Goal: Check status: Check status

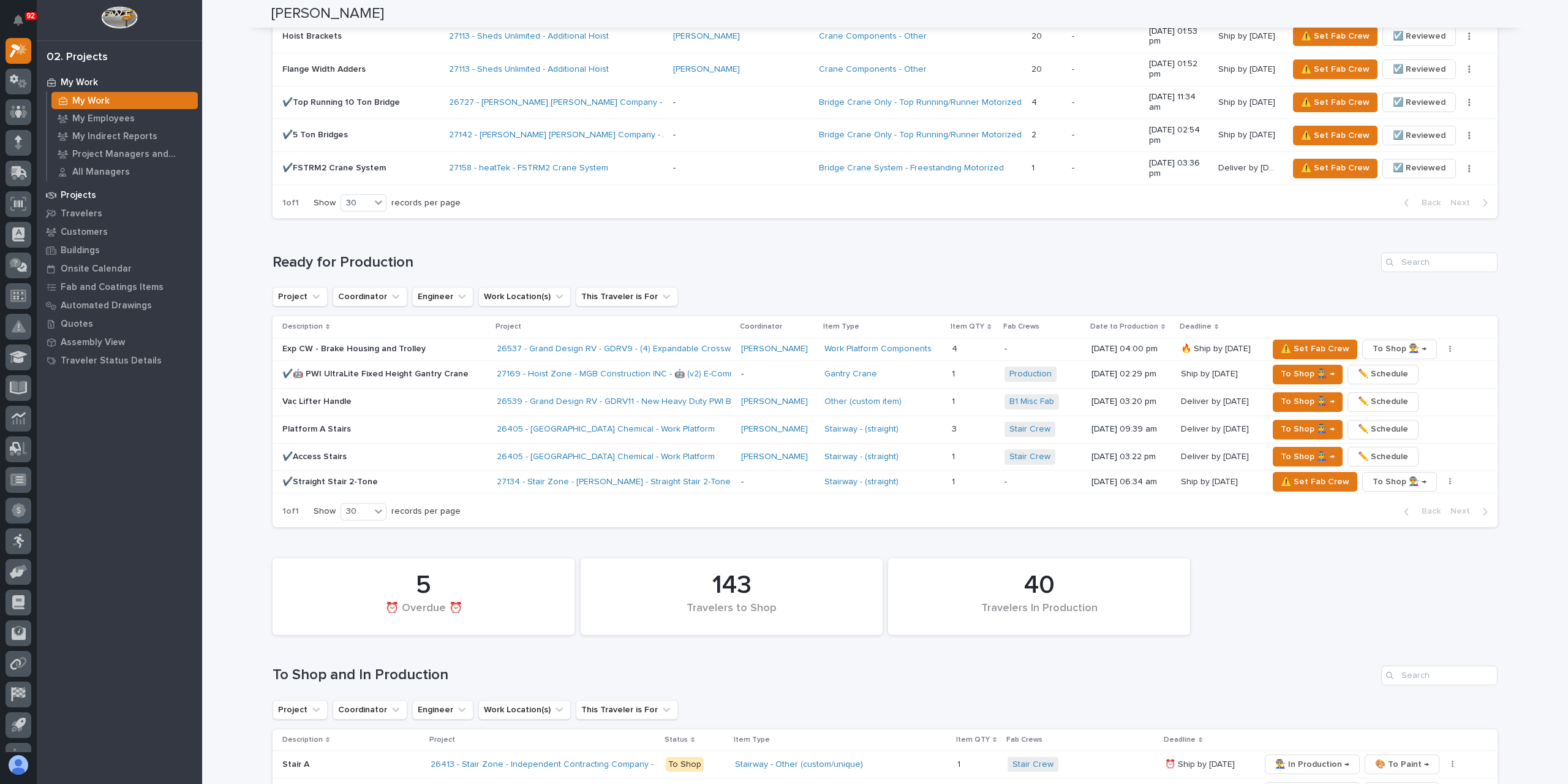
click at [77, 194] on p "Projects" at bounding box center [78, 196] width 36 height 11
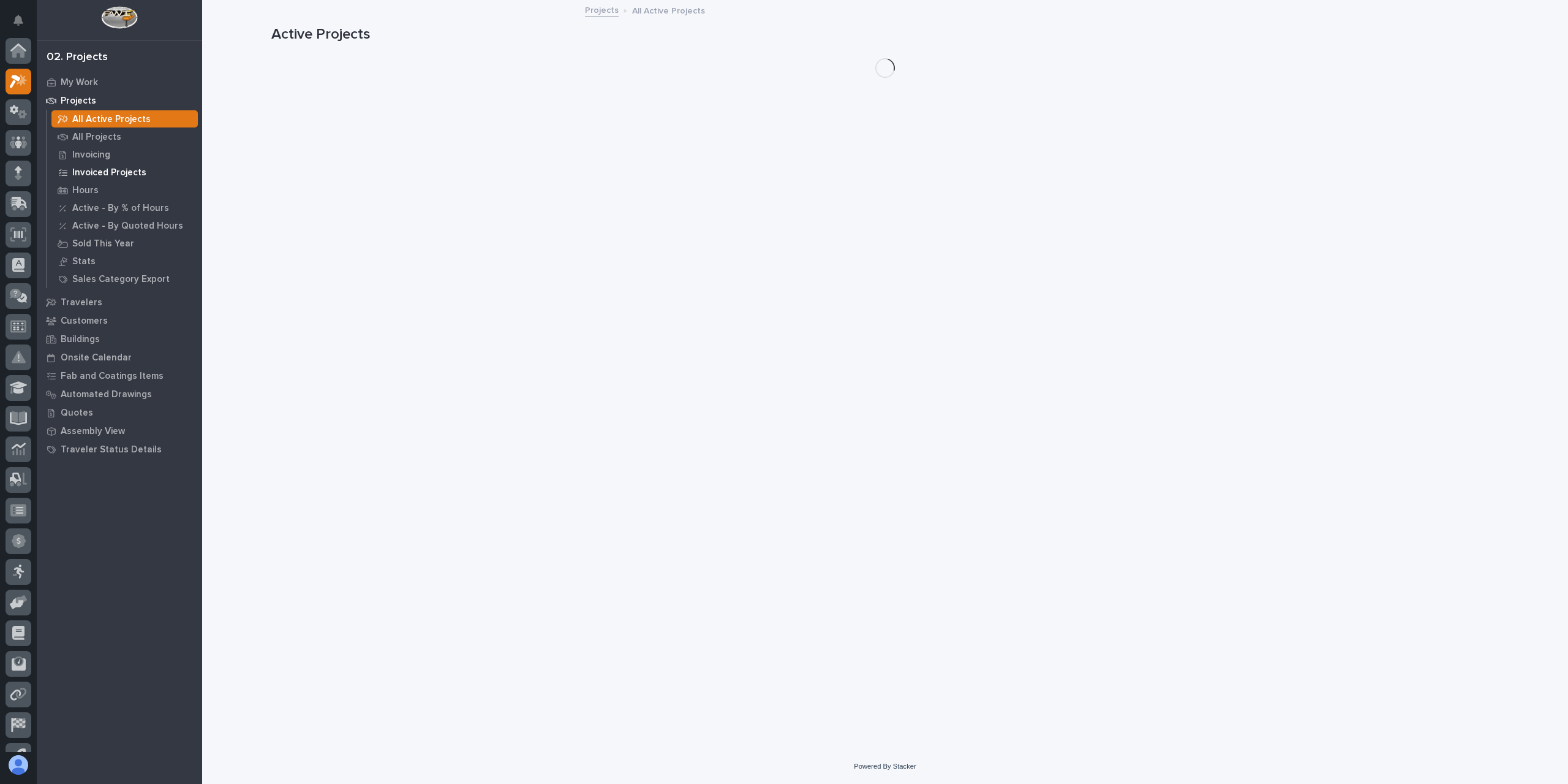
scroll to position [30, 0]
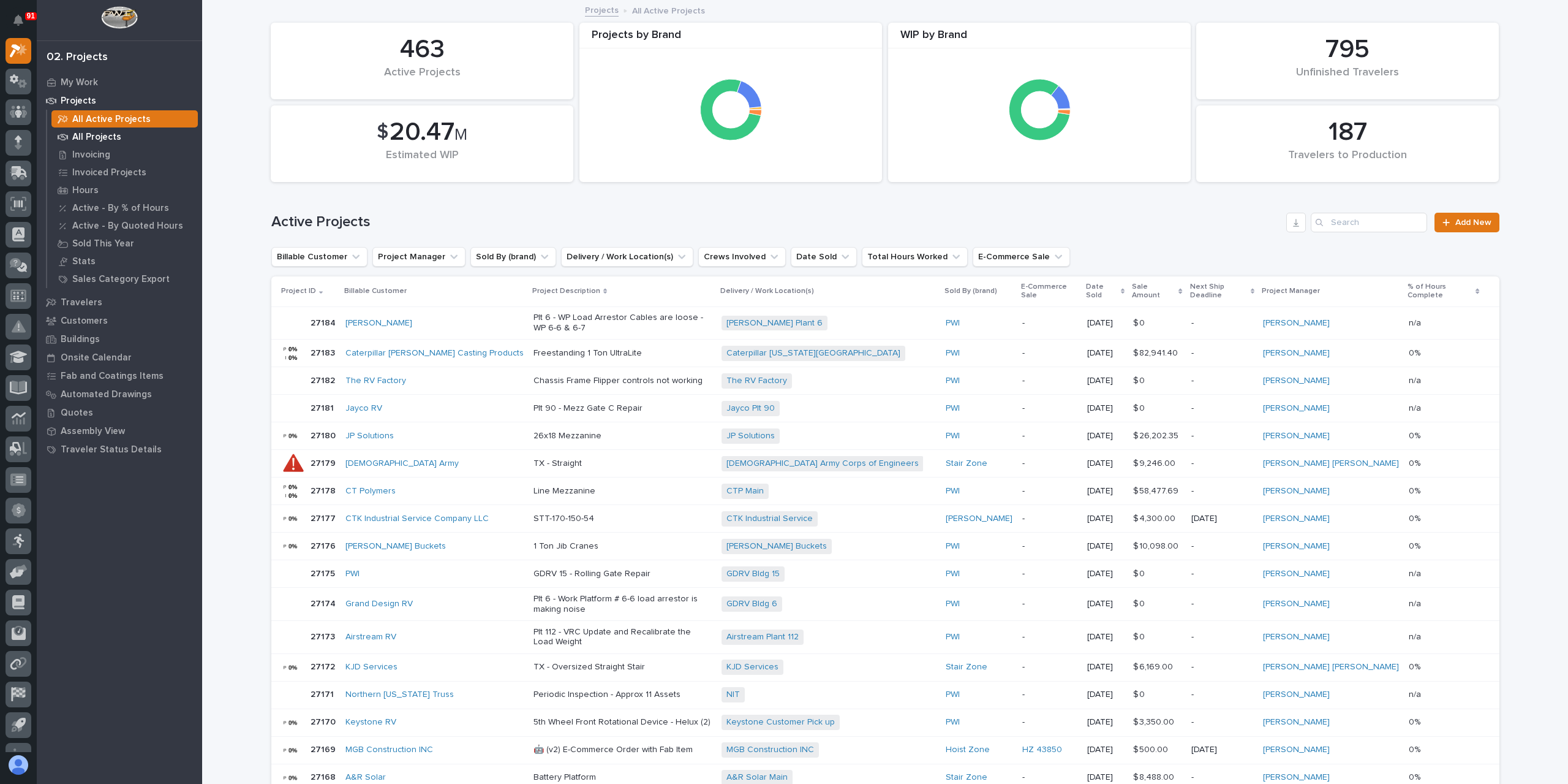
click at [83, 140] on p "All Projects" at bounding box center [96, 137] width 49 height 11
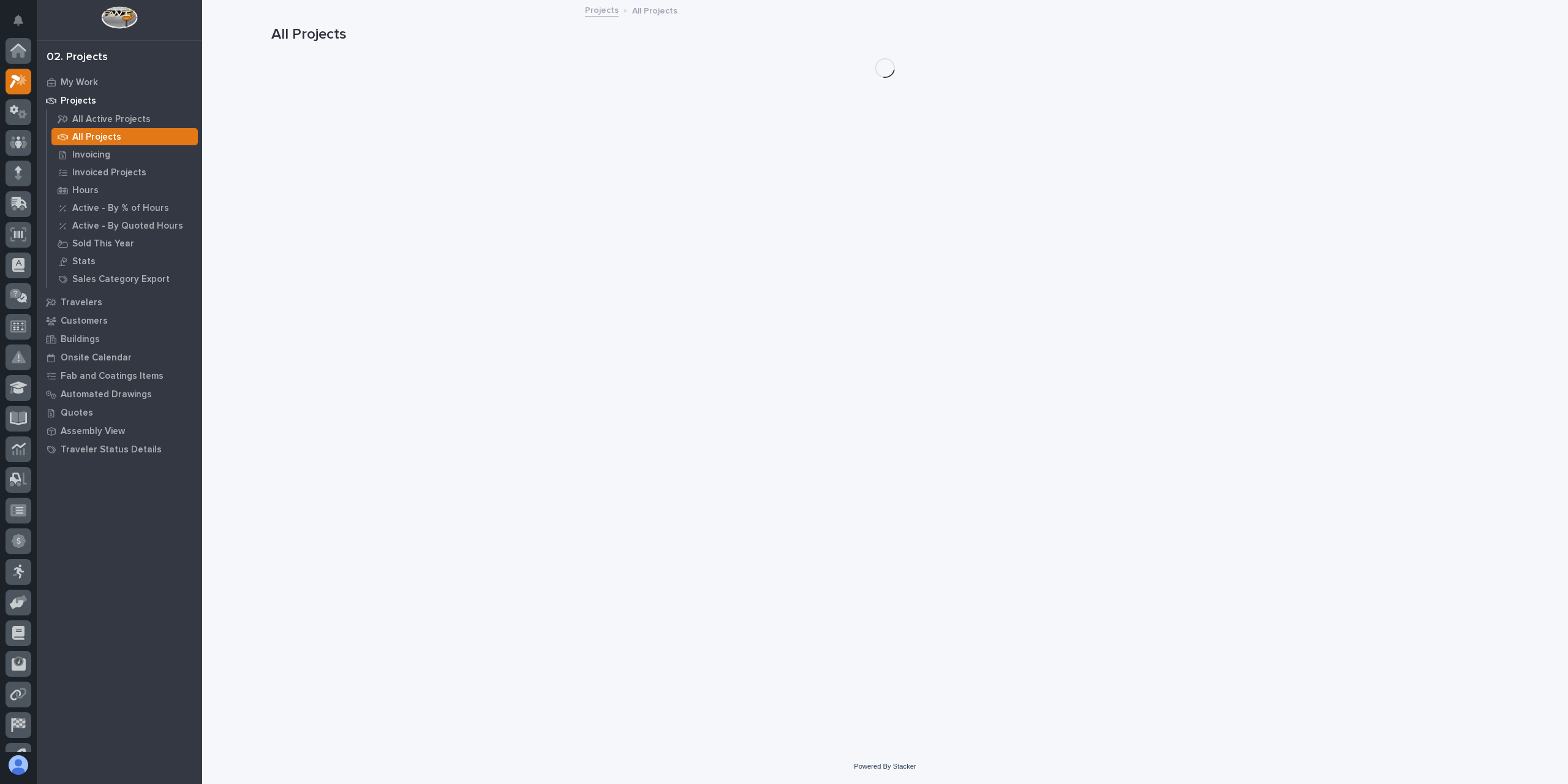
scroll to position [30, 0]
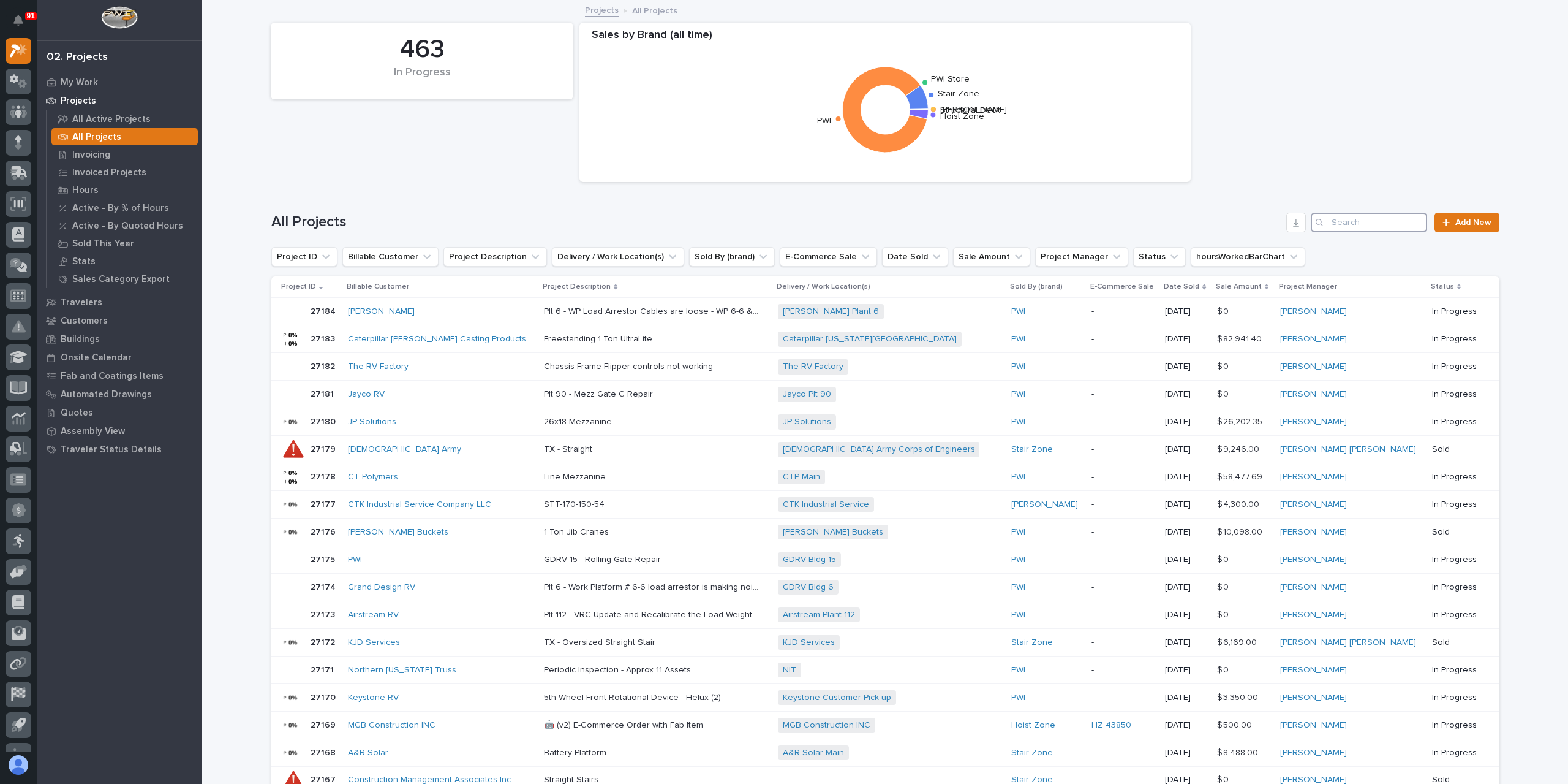
click at [1348, 222] on input "Search" at bounding box center [1369, 222] width 116 height 19
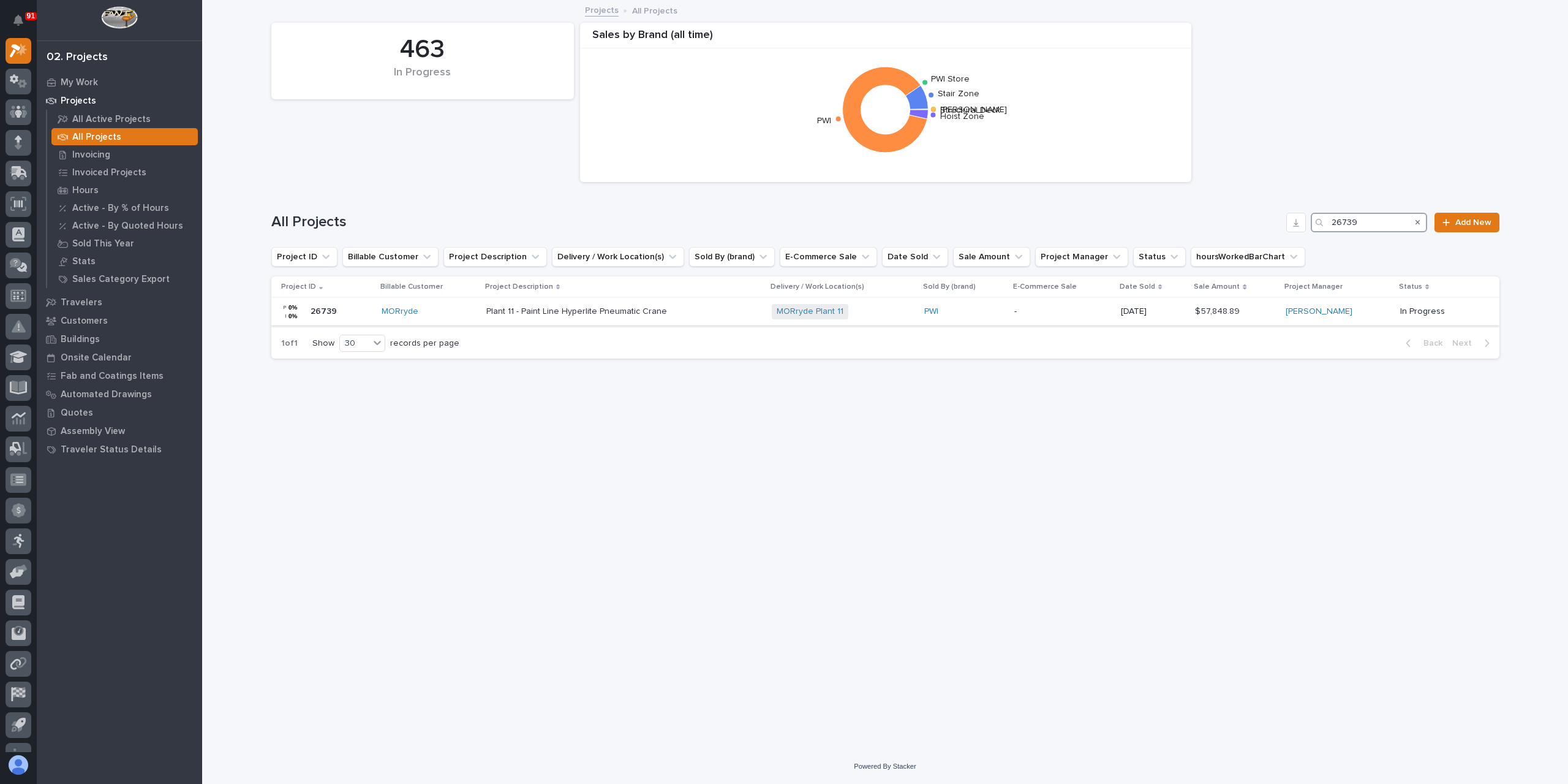
type input "26739"
click at [571, 307] on p "Plant 11 - Paint Line Hyperlite Pneumatic Crane" at bounding box center [578, 310] width 183 height 13
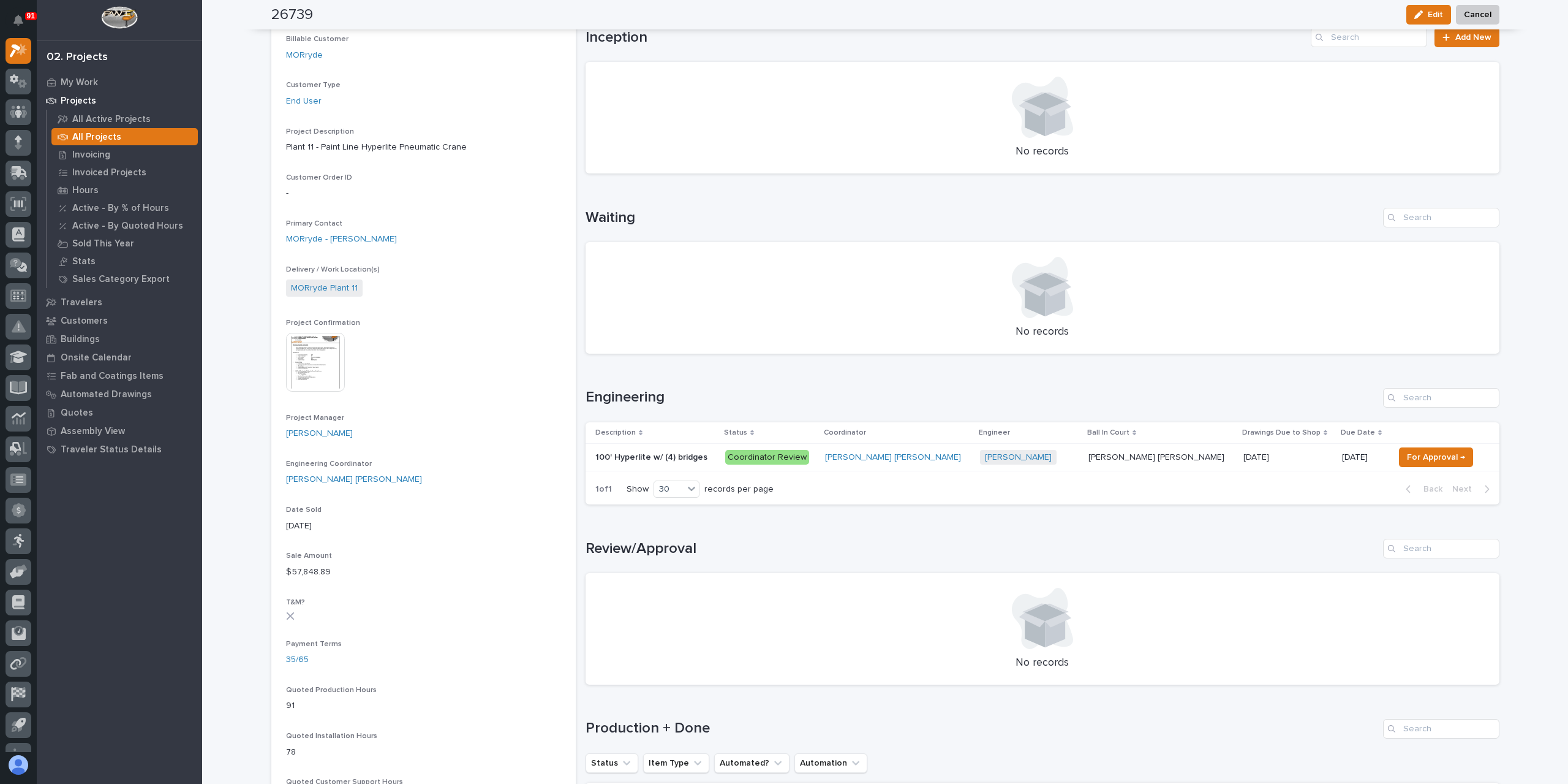
scroll to position [245, 0]
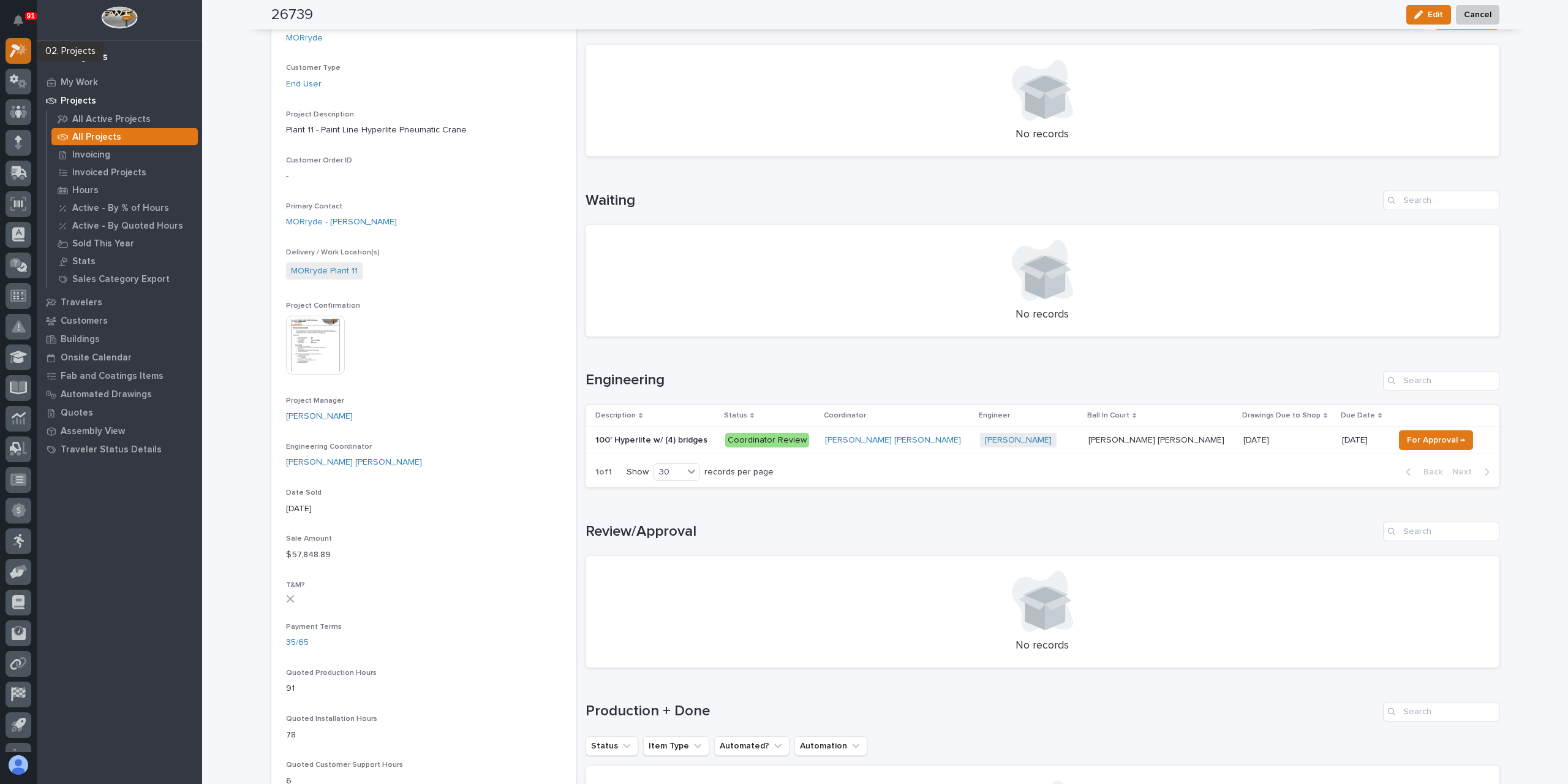
click at [23, 48] on icon at bounding box center [21, 50] width 10 height 12
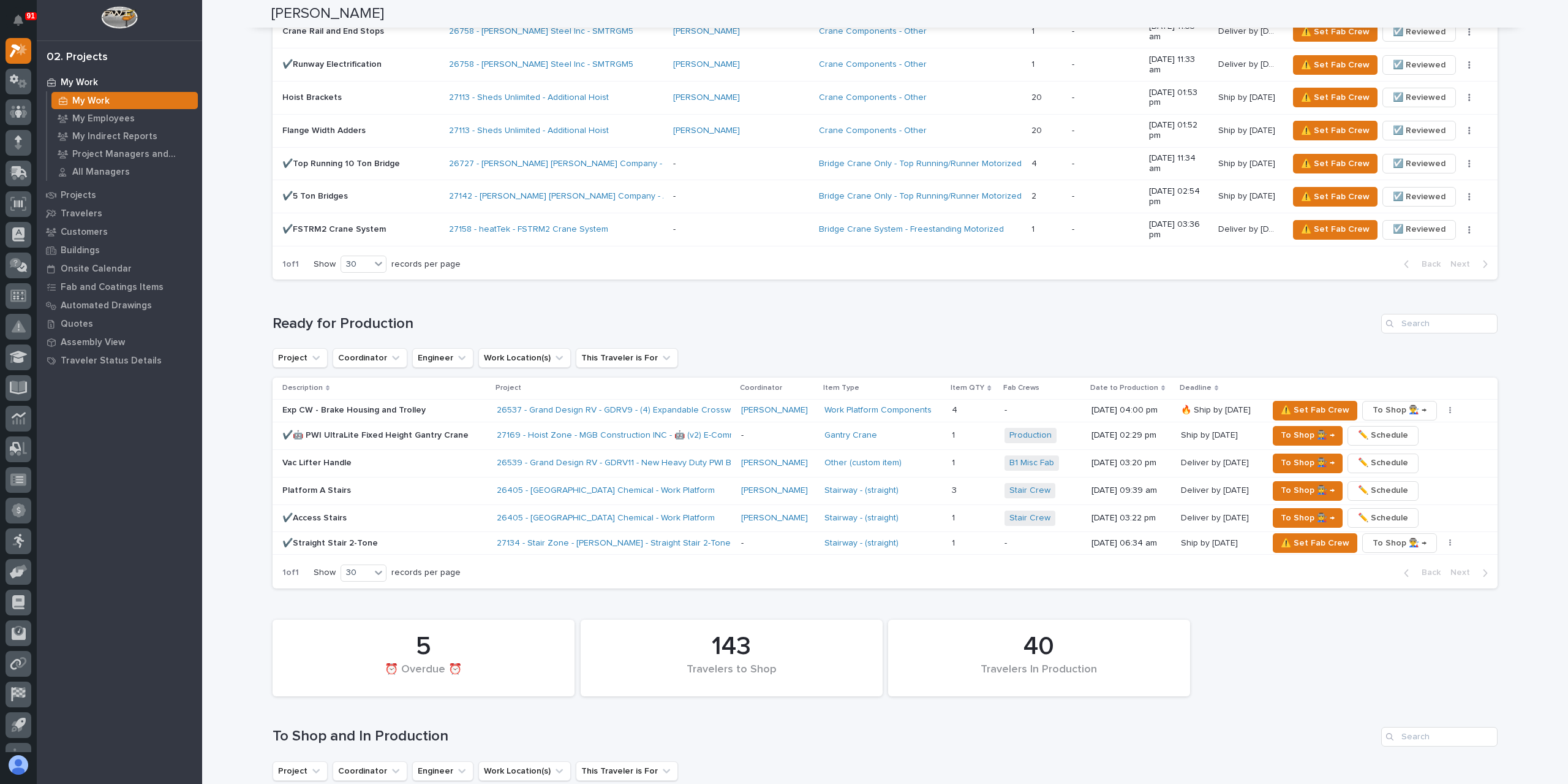
scroll to position [1899, 0]
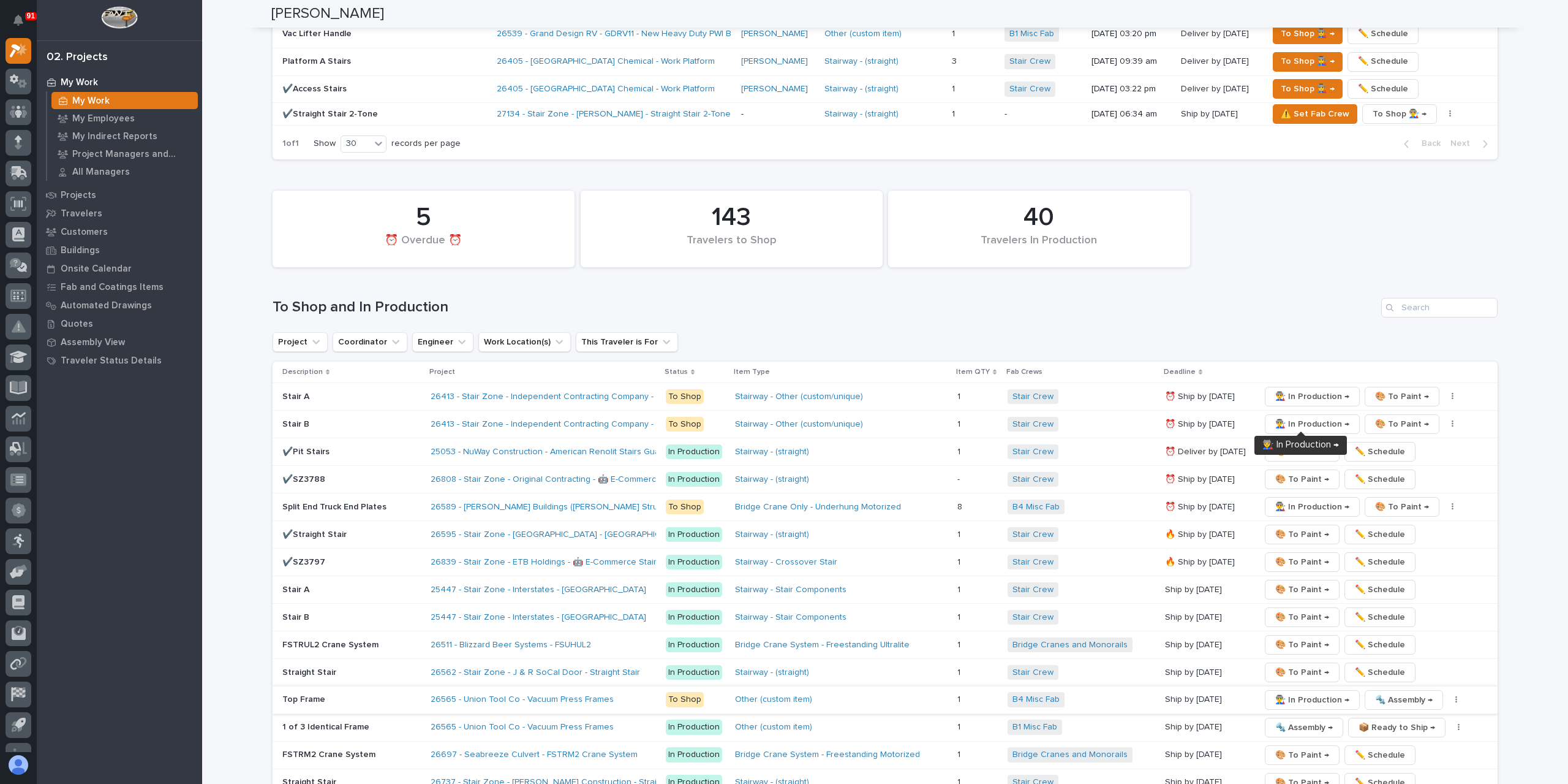
click at [1295, 692] on span "👨‍🏭 In Production →" at bounding box center [1312, 699] width 74 height 15
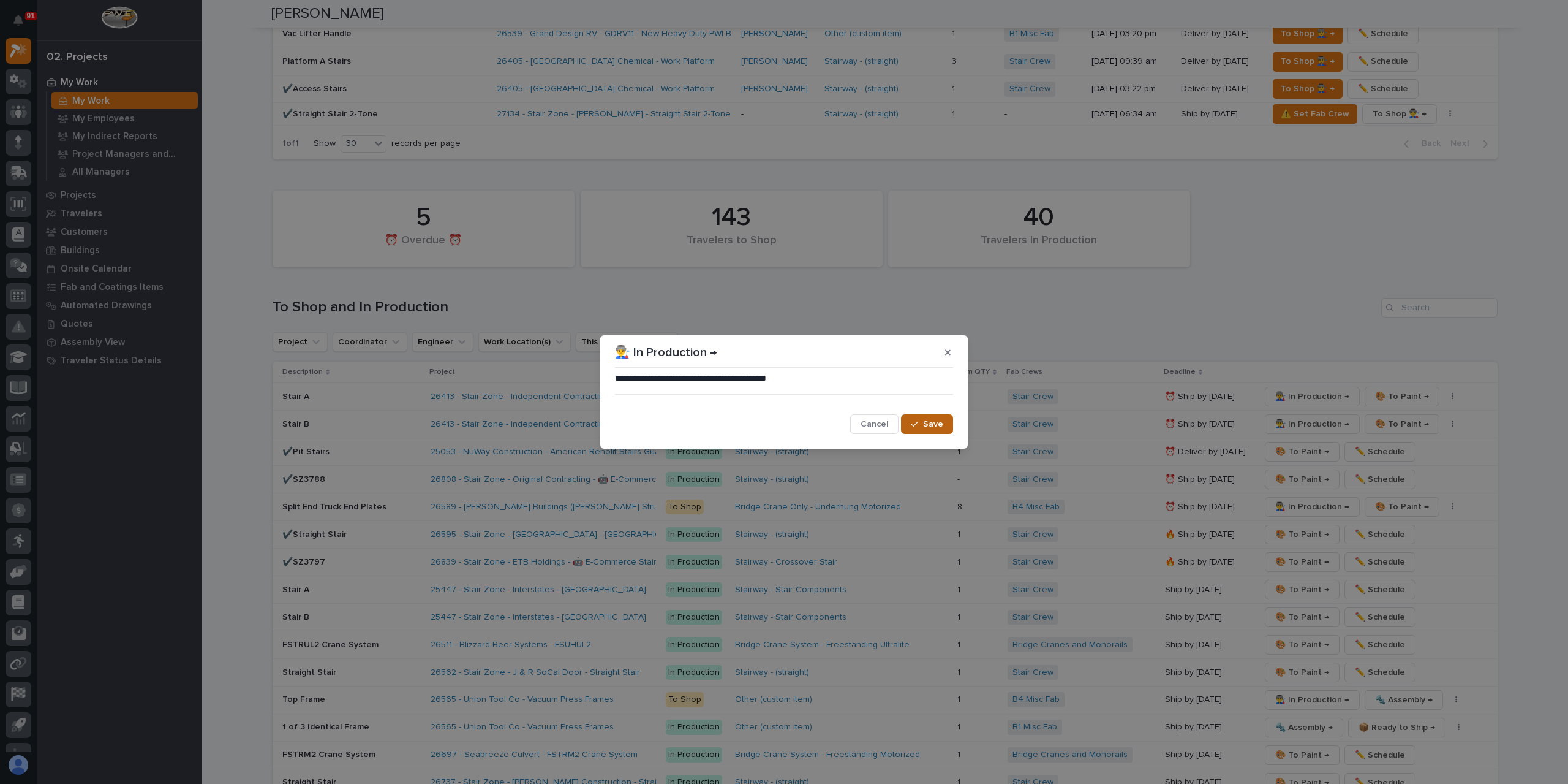
click at [928, 416] on button "Save" at bounding box center [926, 424] width 52 height 19
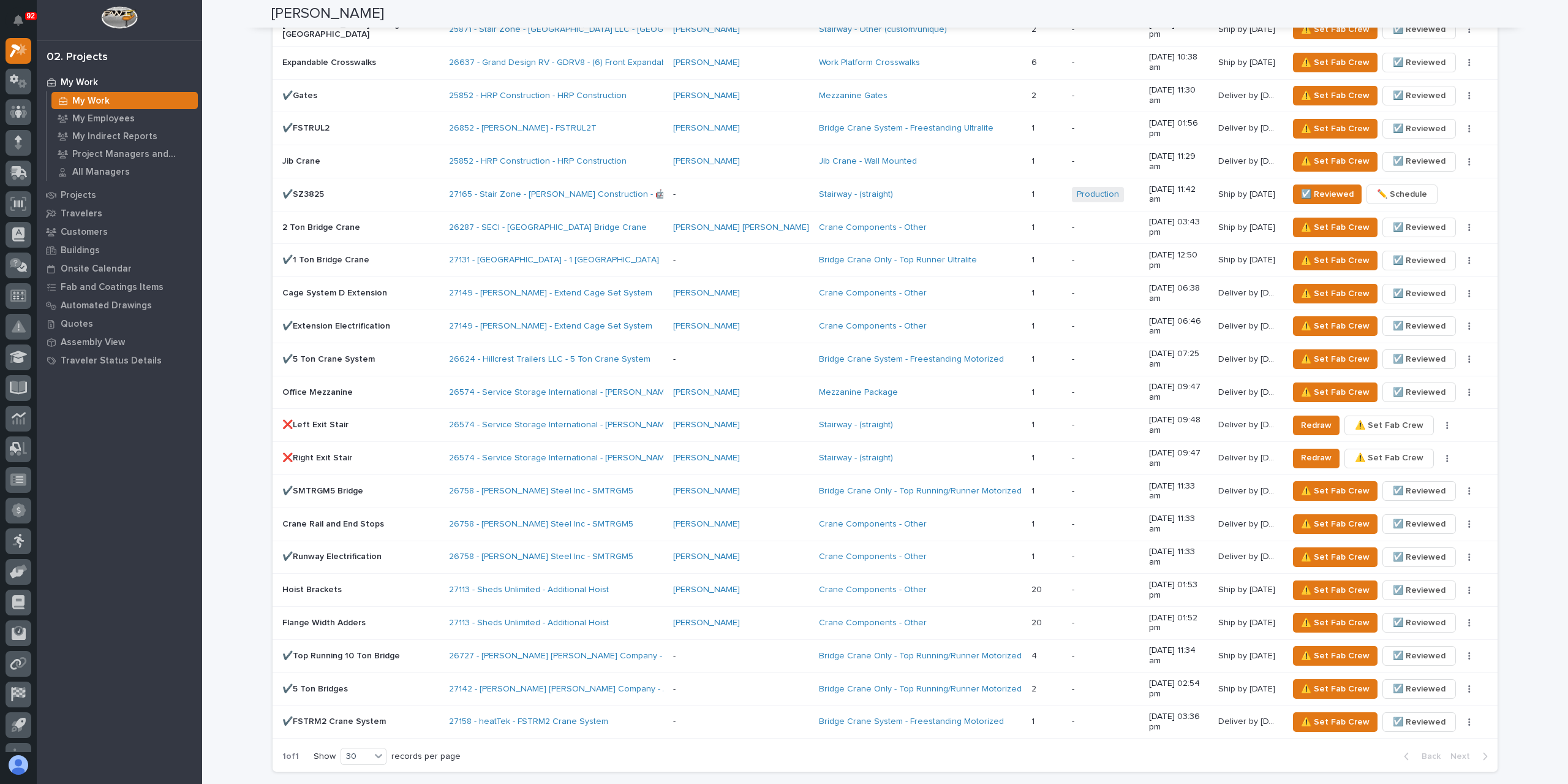
scroll to position [612, 0]
